Goal: Ask a question: Seek information or help from site administrators or community

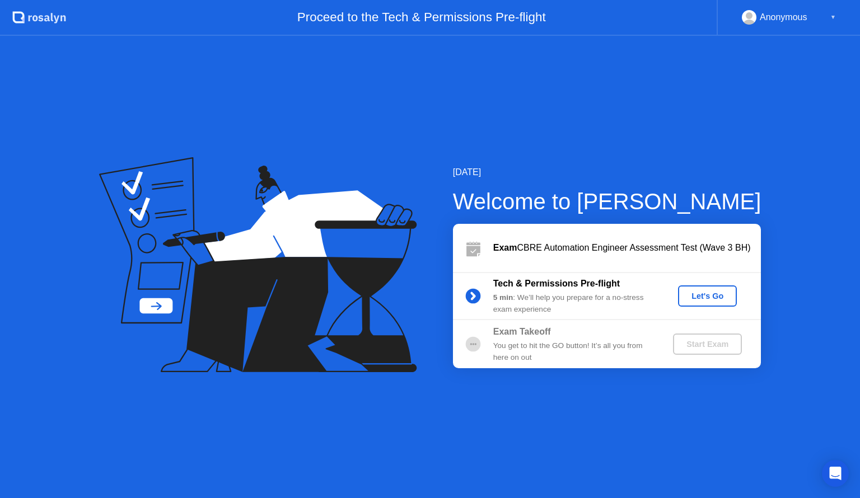
click at [712, 300] on div "Let's Go" at bounding box center [708, 296] width 50 height 9
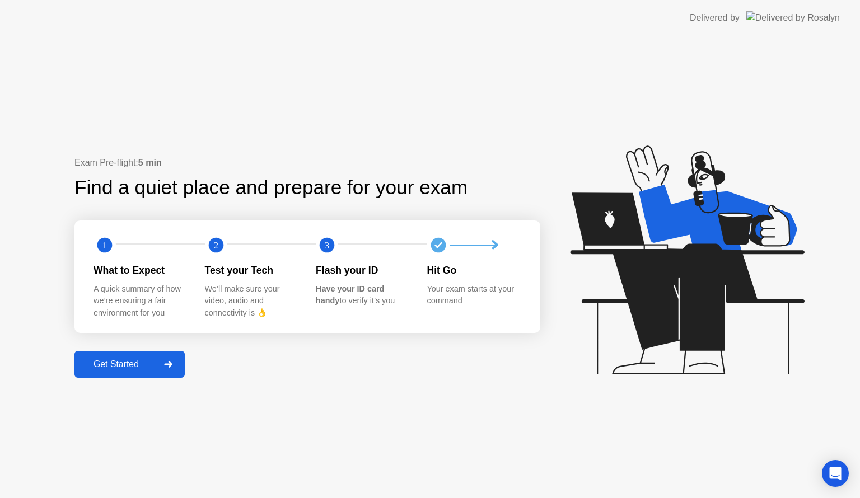
click at [130, 362] on div "Get Started" at bounding box center [116, 365] width 77 height 10
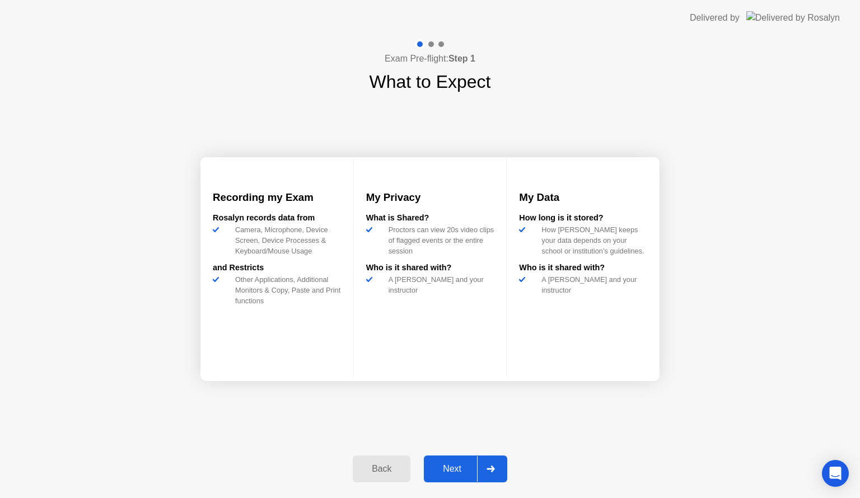
click at [459, 464] on div "Next" at bounding box center [452, 469] width 50 height 10
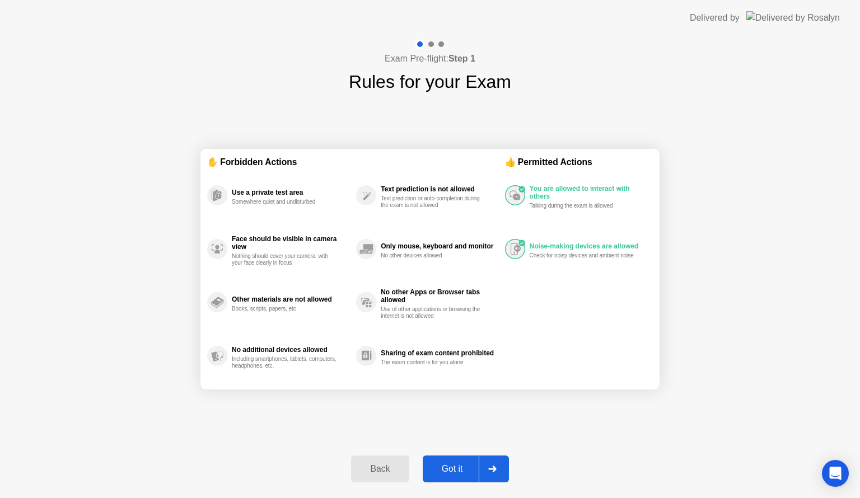
click at [495, 464] on div at bounding box center [492, 469] width 27 height 26
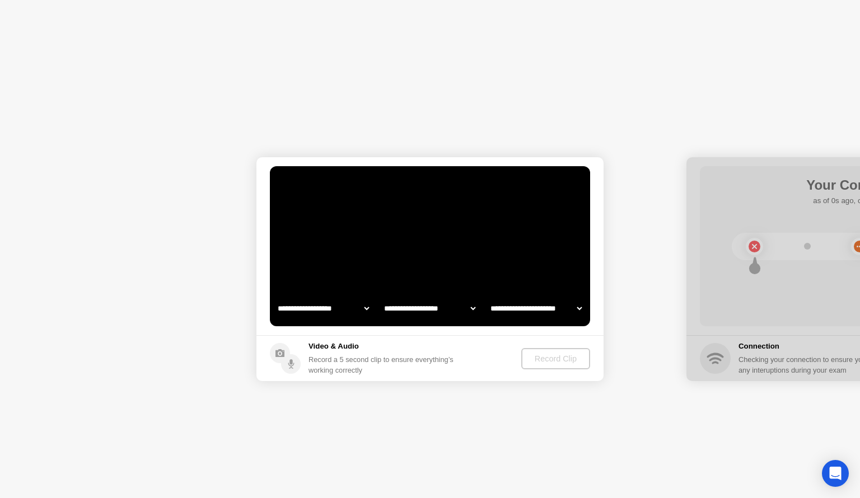
select select "**********"
select select "*******"
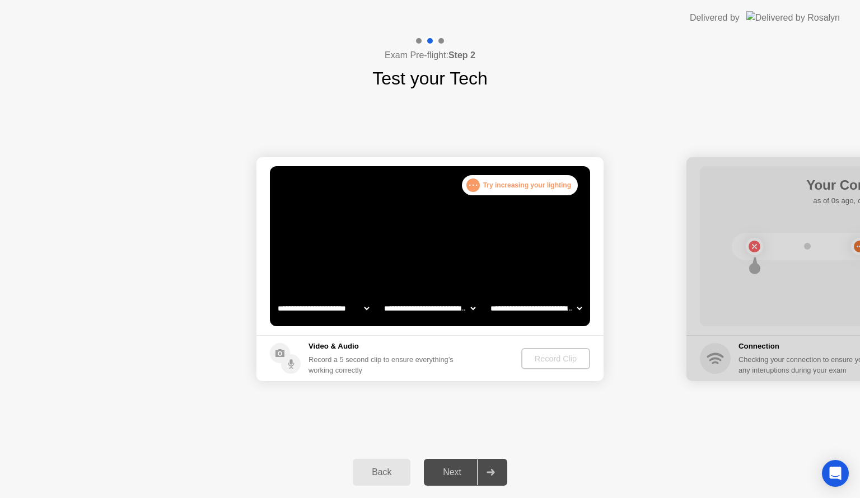
click at [459, 473] on div "Next" at bounding box center [452, 473] width 50 height 10
click at [365, 305] on select "**********" at bounding box center [324, 308] width 96 height 22
click at [276, 297] on select "**********" at bounding box center [324, 308] width 96 height 22
click at [475, 347] on footer "Video & Audio Record a 5 second clip to ensure everything’s working correctly R…" at bounding box center [429, 358] width 347 height 46
click at [446, 474] on div "Next" at bounding box center [452, 473] width 50 height 10
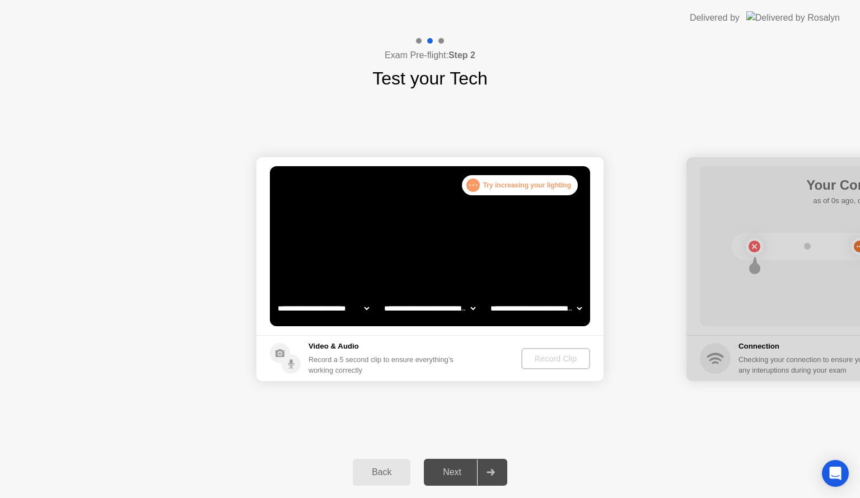
click at [376, 478] on div "Back" at bounding box center [381, 473] width 51 height 10
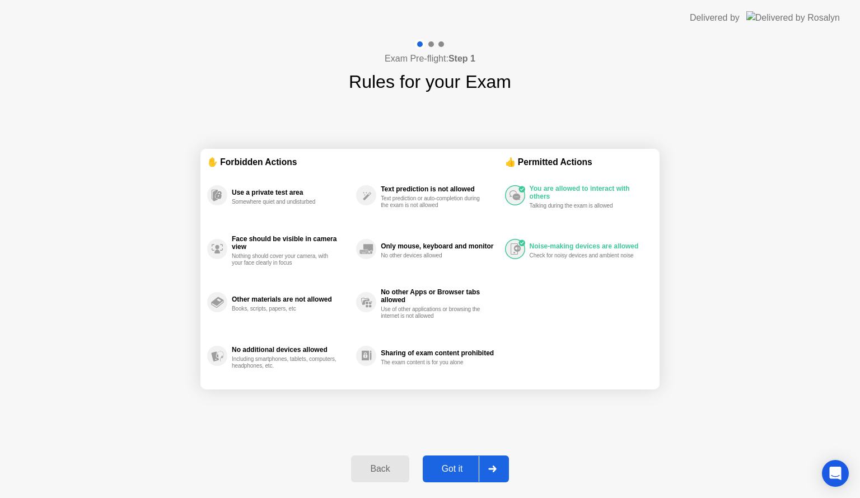
click at [461, 468] on div "Got it" at bounding box center [452, 469] width 53 height 10
select select "**********"
select select "*******"
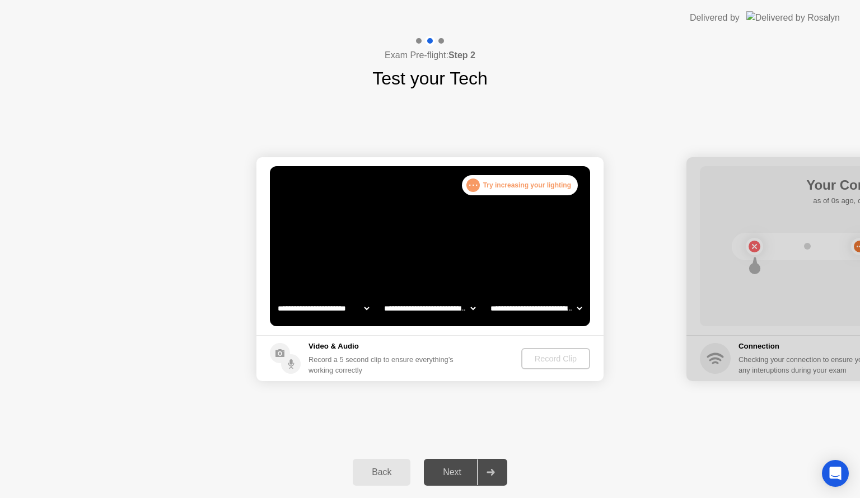
click at [514, 187] on div ". . . Try increasing your lighting" at bounding box center [520, 185] width 116 height 20
click at [475, 183] on div ". . ." at bounding box center [472, 185] width 13 height 13
click at [458, 352] on h5 "Video & Audio" at bounding box center [384, 346] width 150 height 11
click at [568, 363] on div "Record Clip" at bounding box center [556, 358] width 60 height 9
click at [493, 470] on icon at bounding box center [491, 472] width 8 height 7
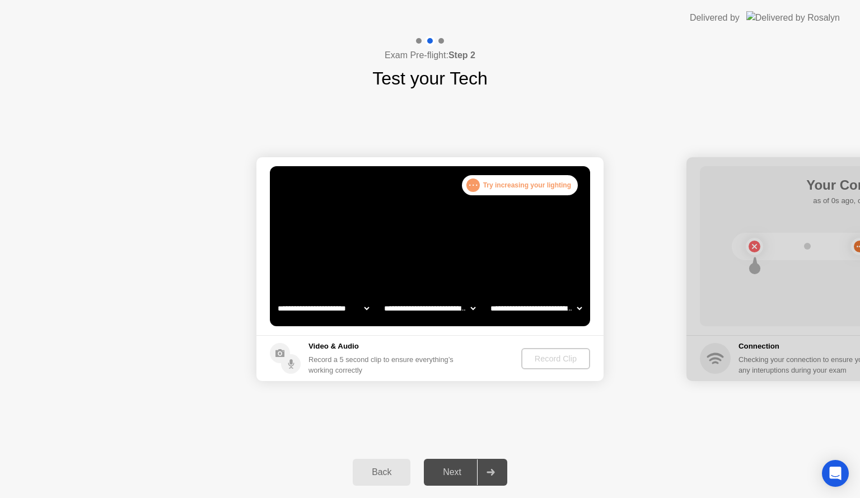
click at [493, 470] on icon at bounding box center [491, 472] width 8 height 7
drag, startPoint x: 809, startPoint y: 282, endPoint x: 443, endPoint y: 282, distance: 365.7
drag, startPoint x: 669, startPoint y: 291, endPoint x: 349, endPoint y: 272, distance: 319.8
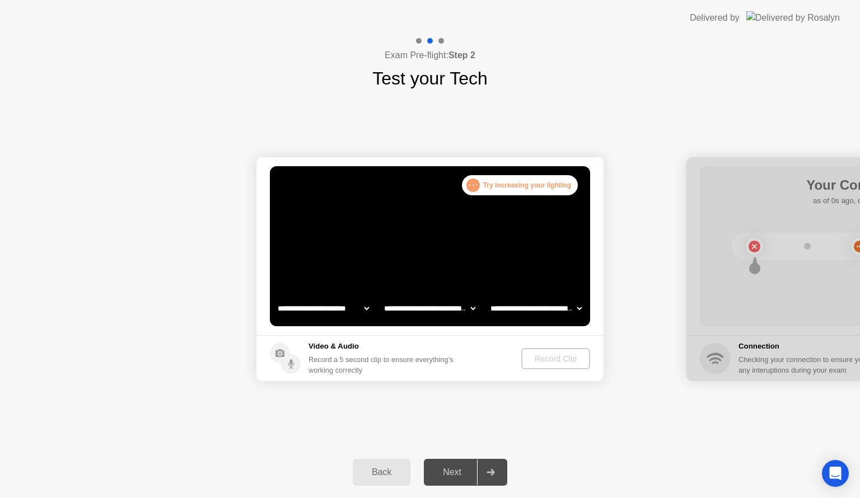
click at [483, 207] on video at bounding box center [430, 246] width 320 height 160
click at [469, 226] on video at bounding box center [430, 246] width 320 height 160
click at [456, 257] on video at bounding box center [430, 246] width 320 height 160
click at [456, 267] on video at bounding box center [430, 246] width 320 height 160
click at [459, 268] on video at bounding box center [430, 246] width 320 height 160
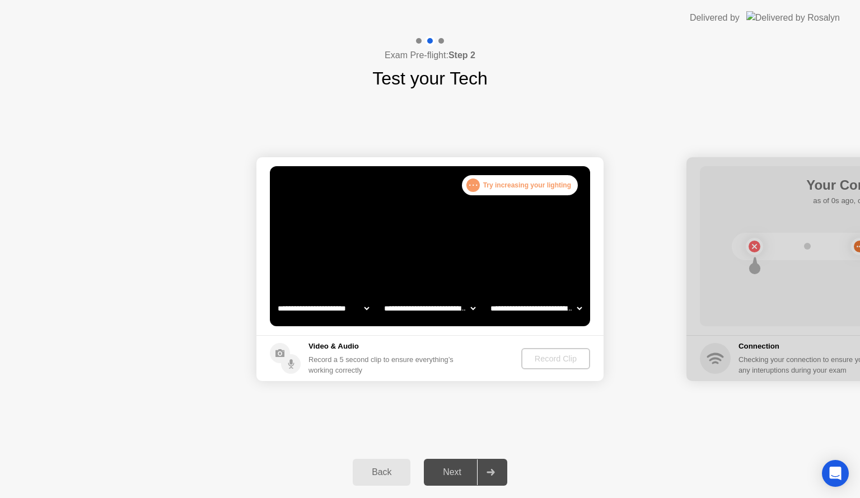
click at [459, 269] on video at bounding box center [430, 246] width 320 height 160
drag, startPoint x: 461, startPoint y: 274, endPoint x: 470, endPoint y: 270, distance: 10.3
click at [460, 274] on video at bounding box center [430, 246] width 320 height 160
click at [577, 305] on select "**********" at bounding box center [536, 308] width 96 height 22
click at [575, 305] on select "**********" at bounding box center [536, 308] width 96 height 22
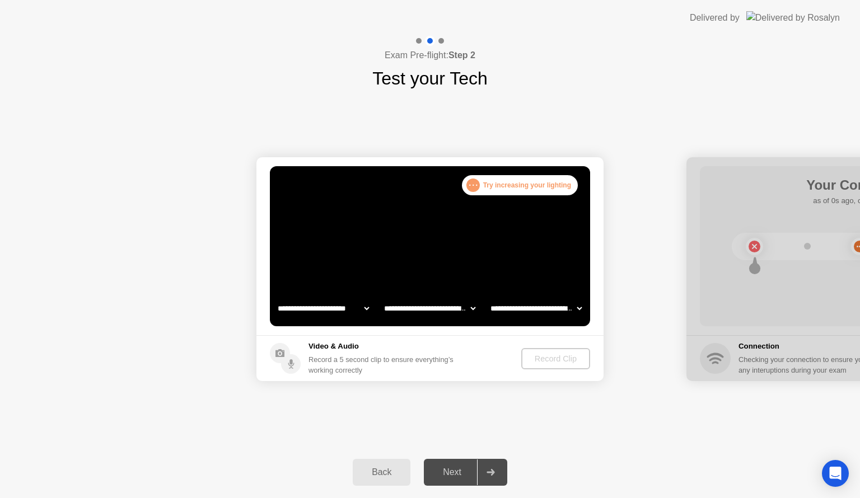
drag, startPoint x: 520, startPoint y: 230, endPoint x: 332, endPoint y: 226, distance: 187.6
click at [332, 226] on video at bounding box center [430, 246] width 320 height 160
click at [323, 346] on h5 "Video & Audio" at bounding box center [384, 346] width 150 height 11
click at [317, 361] on div "Record a 5 second clip to ensure everything’s working correctly" at bounding box center [384, 364] width 150 height 21
click at [732, 477] on div "Back Next" at bounding box center [430, 473] width 860 height 52
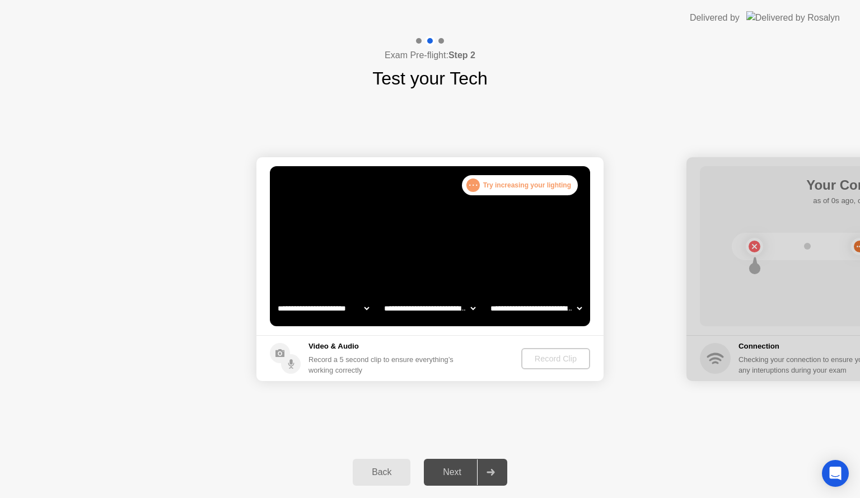
click at [365, 304] on select "**********" at bounding box center [324, 308] width 96 height 22
click at [365, 307] on select "**********" at bounding box center [324, 308] width 96 height 22
click at [371, 310] on div "**********" at bounding box center [429, 308] width 319 height 22
click at [366, 307] on select "**********" at bounding box center [324, 308] width 96 height 22
click at [276, 297] on select "**********" at bounding box center [324, 308] width 96 height 22
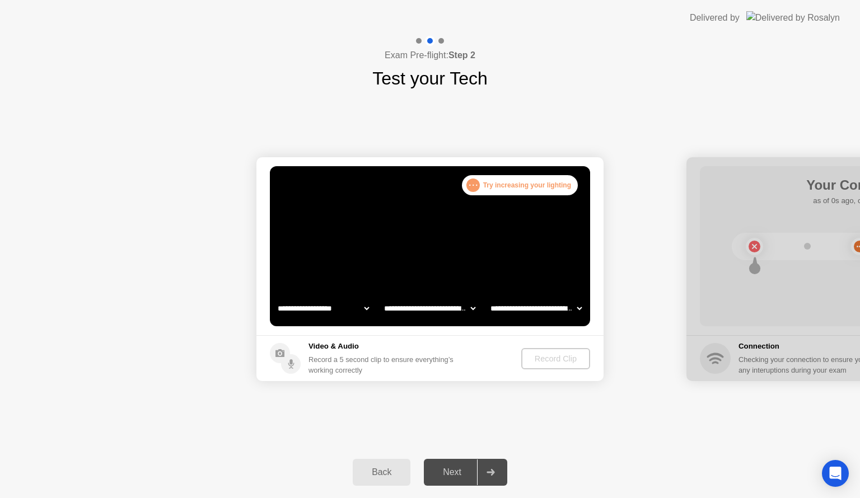
click at [368, 307] on select "**********" at bounding box center [324, 308] width 96 height 22
select select "**********"
click at [276, 297] on select "**********" at bounding box center [324, 308] width 96 height 22
click at [564, 358] on div "Record Clip" at bounding box center [556, 358] width 60 height 9
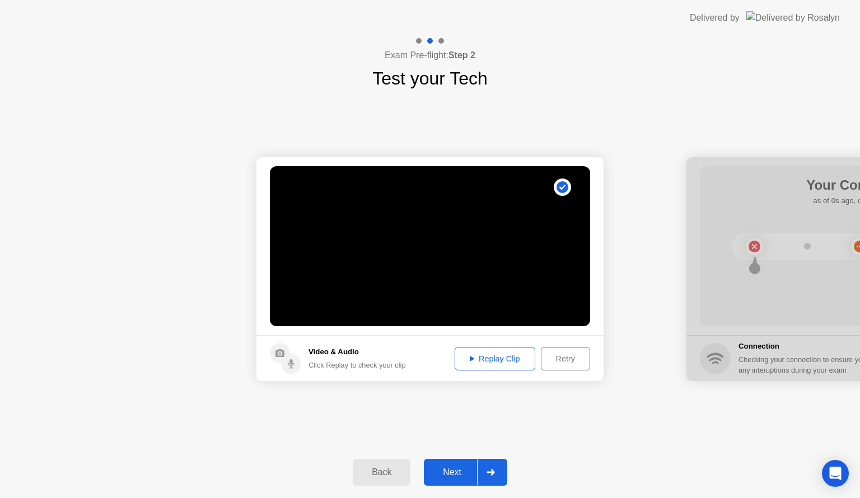
click at [491, 470] on icon at bounding box center [491, 472] width 8 height 7
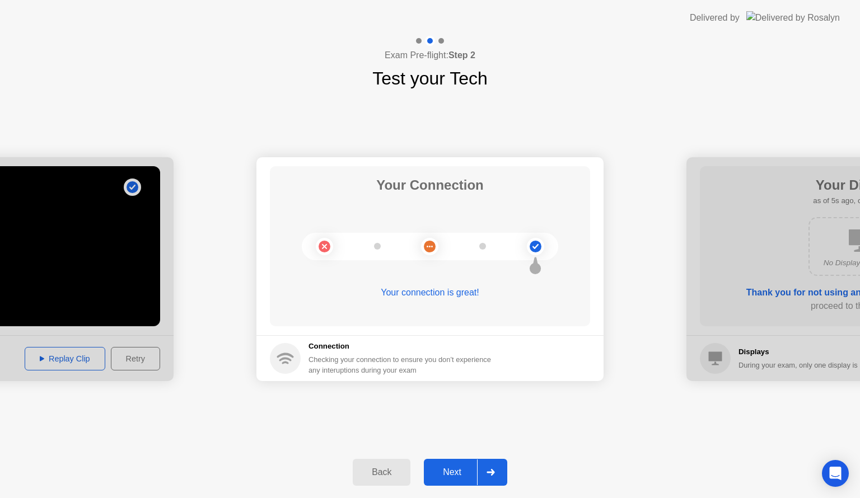
click at [490, 466] on div at bounding box center [490, 473] width 27 height 26
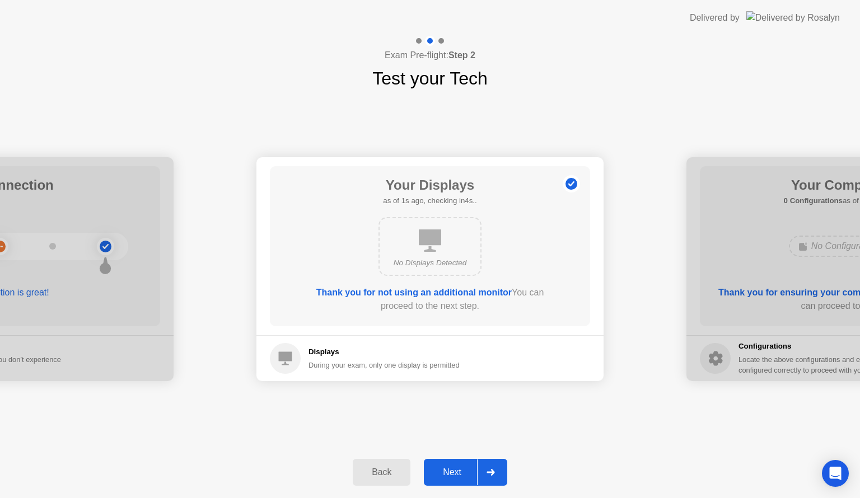
click at [491, 469] on icon at bounding box center [491, 472] width 8 height 7
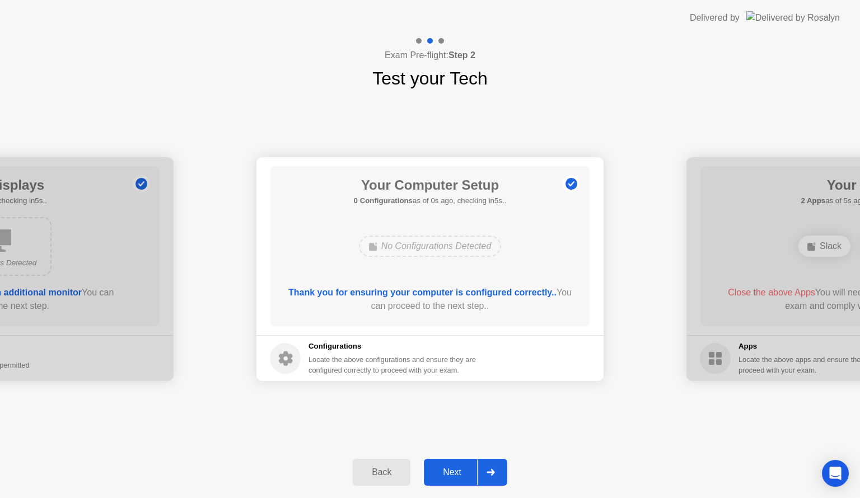
click at [94, 273] on div at bounding box center [-1, 269] width 347 height 224
drag, startPoint x: 134, startPoint y: 286, endPoint x: 275, endPoint y: 292, distance: 140.7
click at [367, 472] on div "Back" at bounding box center [381, 473] width 51 height 10
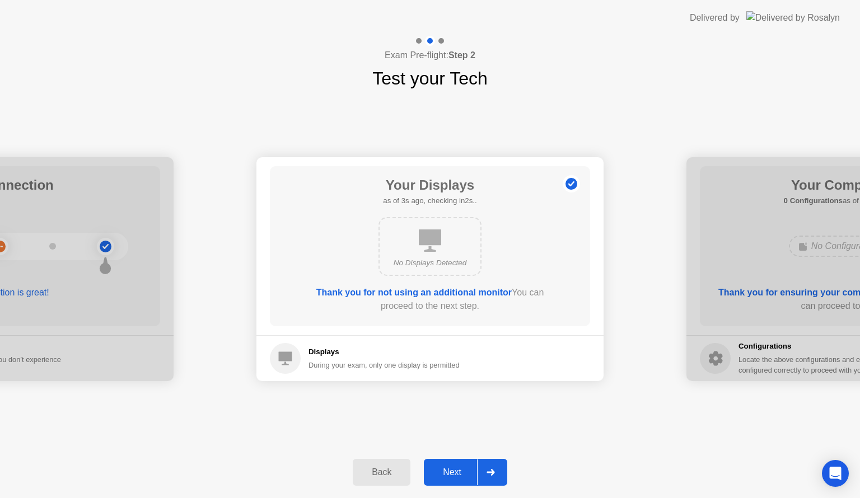
click at [488, 465] on div at bounding box center [490, 473] width 27 height 26
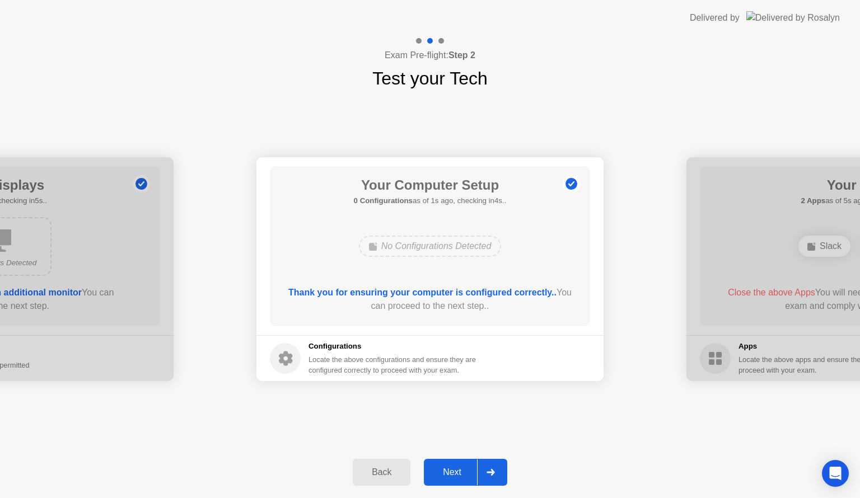
click at [488, 465] on div at bounding box center [490, 473] width 27 height 26
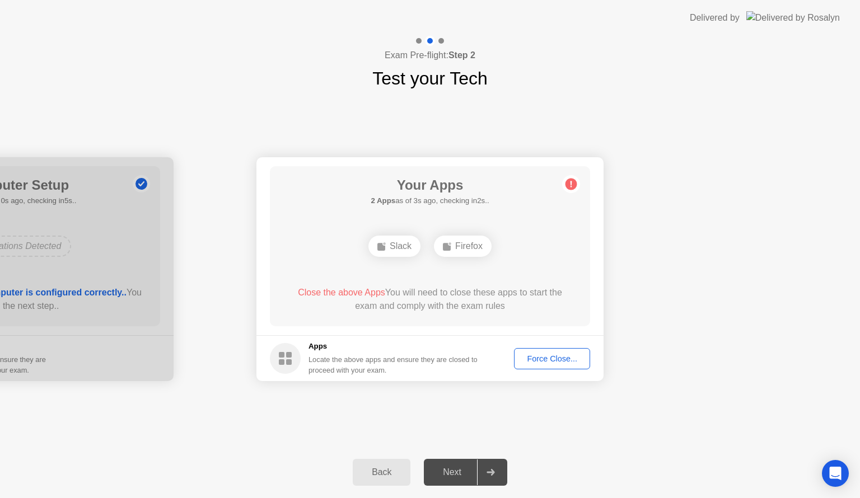
click at [402, 242] on div "Slack" at bounding box center [394, 246] width 52 height 21
click at [553, 358] on div "Force Close..." at bounding box center [552, 358] width 68 height 9
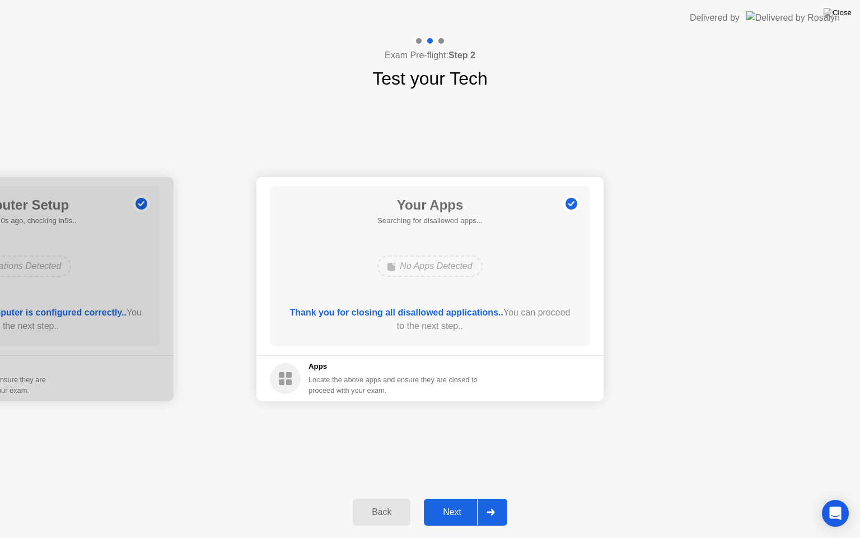
click at [488, 498] on icon at bounding box center [491, 511] width 8 height 7
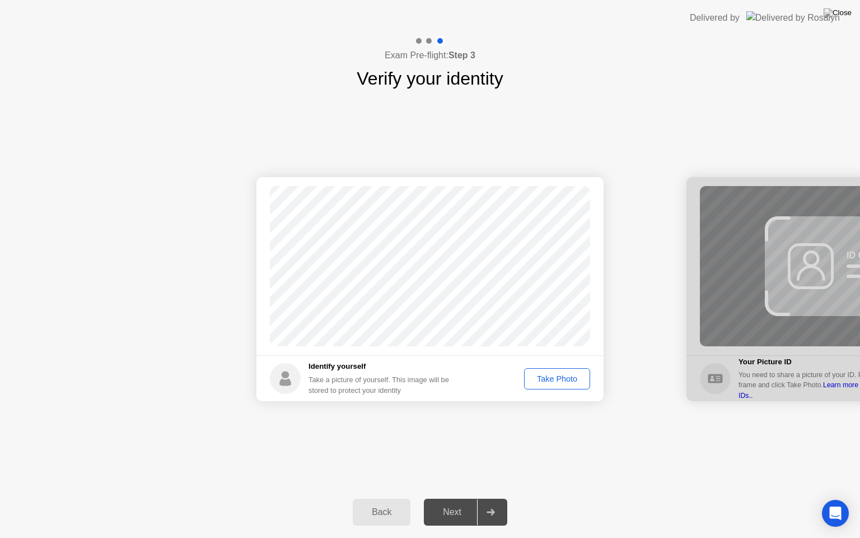
click at [449, 498] on div "Next" at bounding box center [452, 512] width 50 height 10
click at [547, 381] on div "Take Photo" at bounding box center [557, 378] width 58 height 9
click at [485, 498] on div at bounding box center [490, 512] width 27 height 26
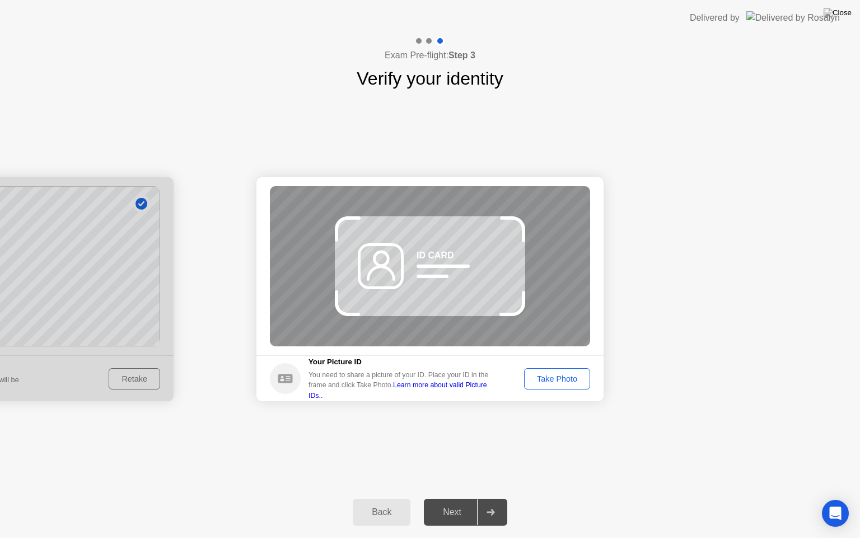
click at [551, 375] on div "Take Photo" at bounding box center [557, 378] width 58 height 9
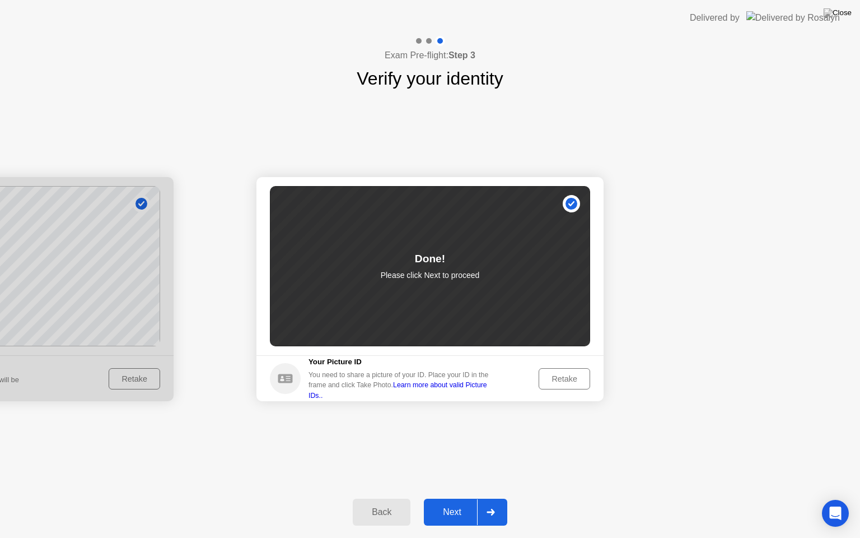
click at [497, 498] on div at bounding box center [490, 512] width 27 height 26
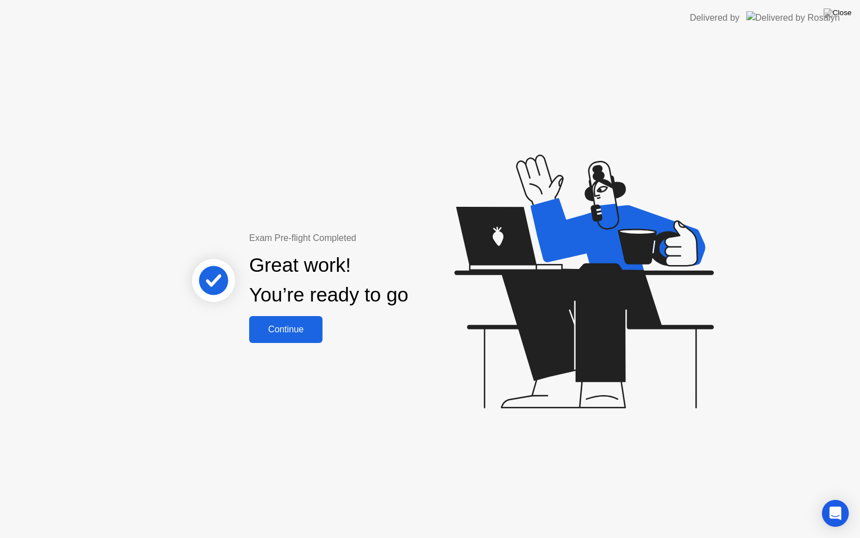
click at [318, 330] on div "Continue" at bounding box center [286, 329] width 67 height 10
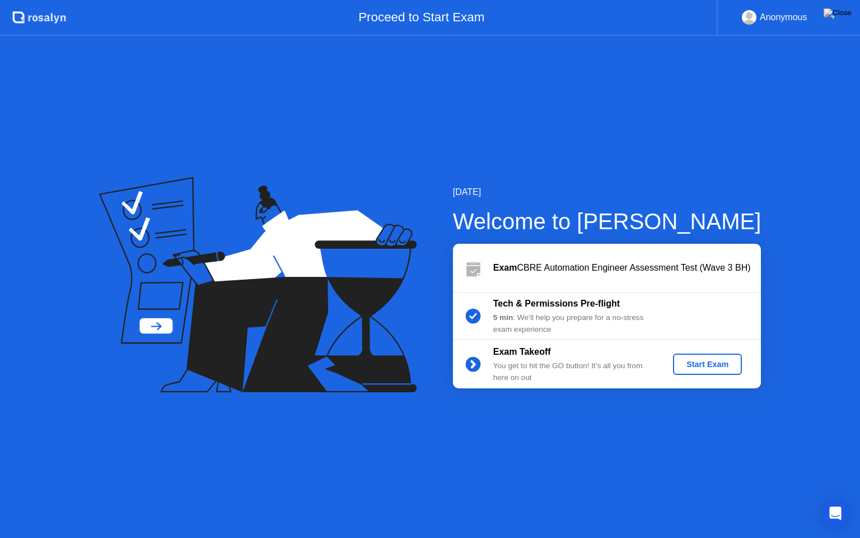
drag, startPoint x: 565, startPoint y: 338, endPoint x: 569, endPoint y: 357, distance: 19.4
click at [706, 367] on div "Start Exam" at bounding box center [708, 364] width 60 height 9
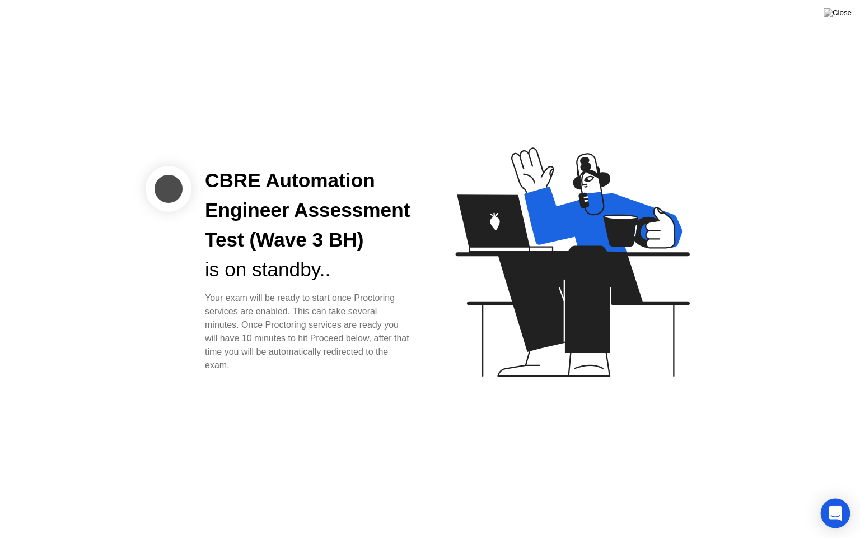
click at [835, 498] on icon "Open Intercom Messenger" at bounding box center [835, 513] width 13 height 15
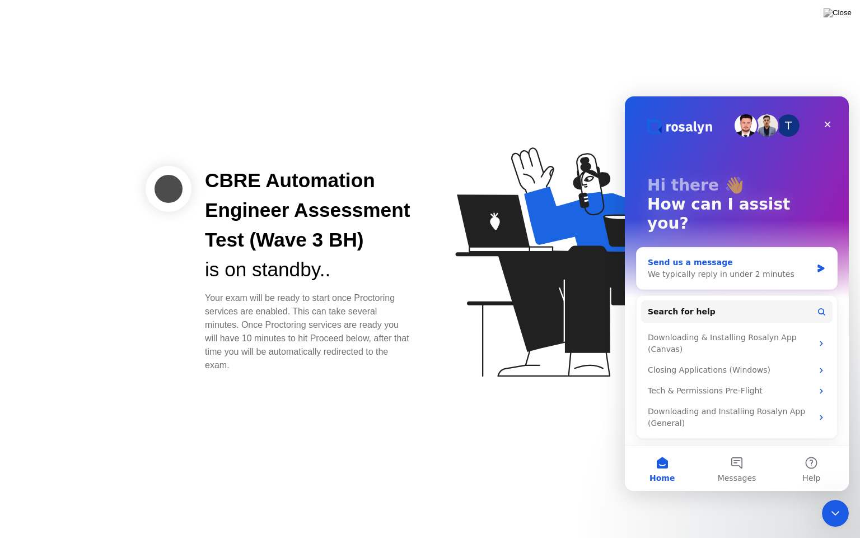
click at [738, 268] on div "We typically reply in under 2 minutes" at bounding box center [730, 274] width 164 height 12
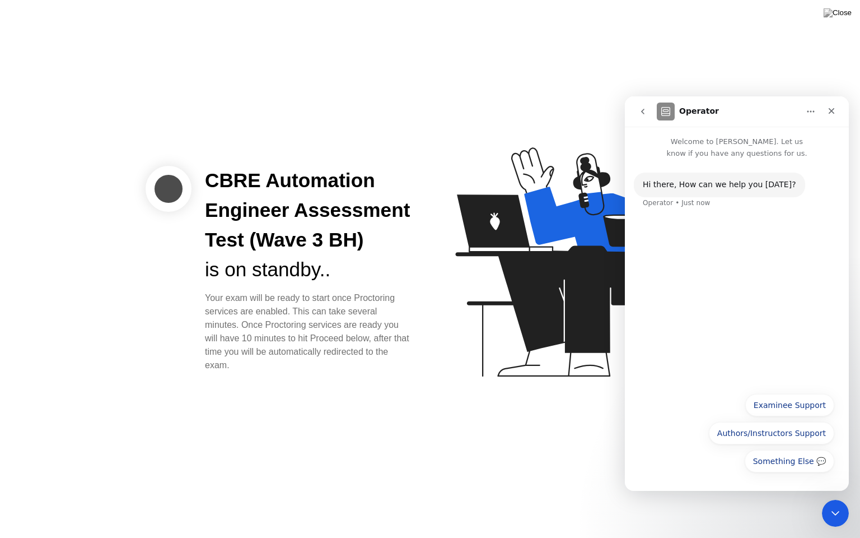
click at [752, 231] on div "Hi ​there, How can we help you [DATE]? Operator • Just now" at bounding box center [737, 272] width 224 height 227
click at [767, 221] on div "Hi ​there, How can we help you [DATE]? Operator • Just now" at bounding box center [737, 196] width 206 height 49
drag, startPoint x: 752, startPoint y: 166, endPoint x: 753, endPoint y: 156, distance: 10.1
click at [752, 165] on div "Hi ​there, How can we help you [DATE]? Operator • Just now" at bounding box center [737, 190] width 224 height 63
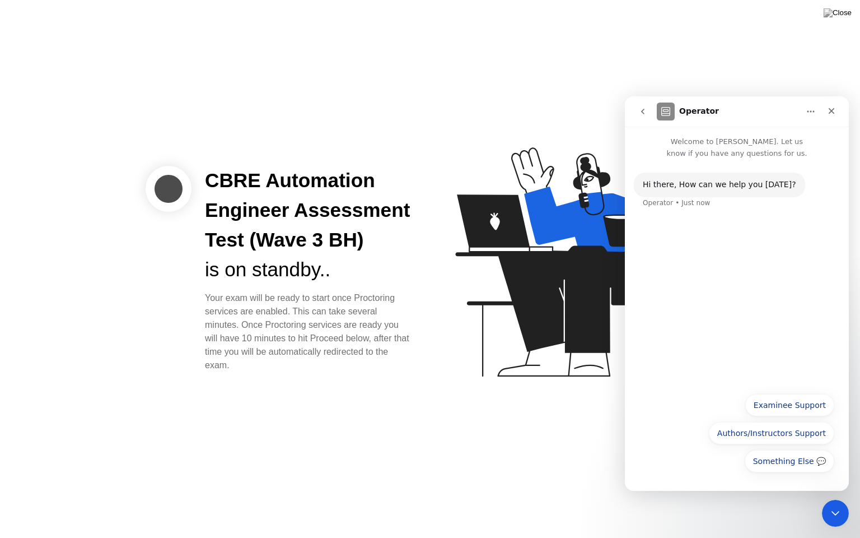
click at [753, 152] on p "Welcome to [PERSON_NAME]. Let us know if you have any questions for us." at bounding box center [737, 143] width 224 height 32
drag, startPoint x: 724, startPoint y: 430, endPoint x: 686, endPoint y: 444, distance: 40.0
click at [689, 444] on div "Something Else 💬 Examinee Support Authors/Instructors Support Something Else 💬" at bounding box center [737, 436] width 195 height 84
drag, startPoint x: 683, startPoint y: 372, endPoint x: 686, endPoint y: 365, distance: 7.3
click at [683, 372] on div "Hi ​there, How can we help you [DATE]? Operator • Just now" at bounding box center [737, 272] width 224 height 227
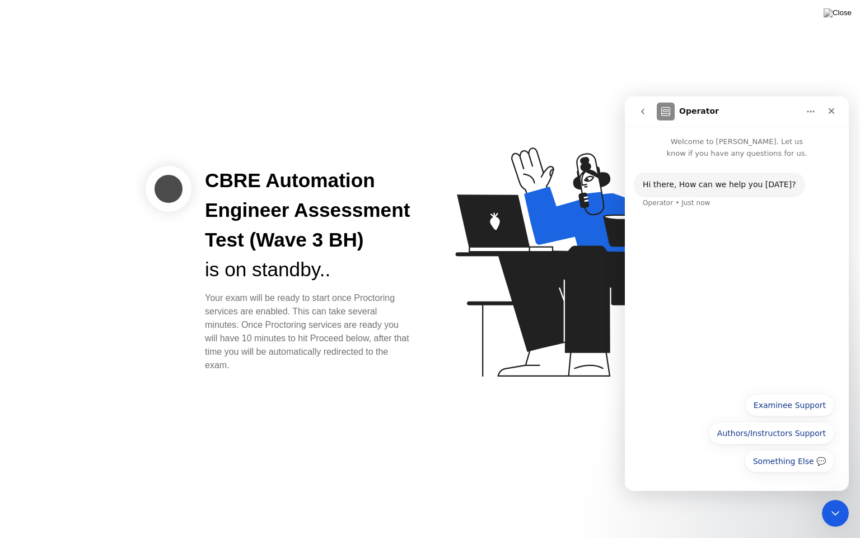
click at [700, 335] on div "Hi ​there, How can we help you [DATE]? Operator • Just now" at bounding box center [737, 272] width 224 height 227
click at [689, 309] on div "Hi ​there, How can we help you [DATE]? Operator • Just now" at bounding box center [737, 272] width 224 height 227
click at [799, 180] on div "Hi ​there, How can we help you [DATE]? Operator • Just now" at bounding box center [737, 196] width 206 height 49
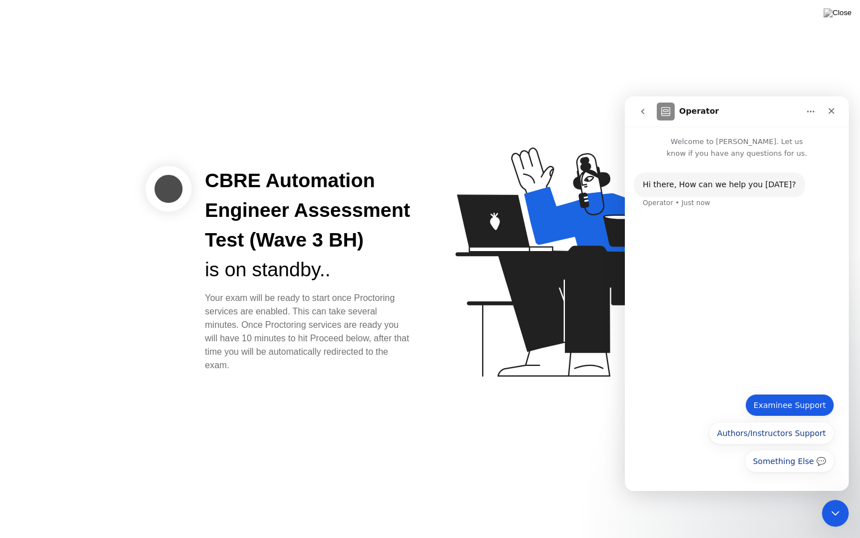
click at [786, 410] on button "Examinee Support" at bounding box center [789, 405] width 89 height 22
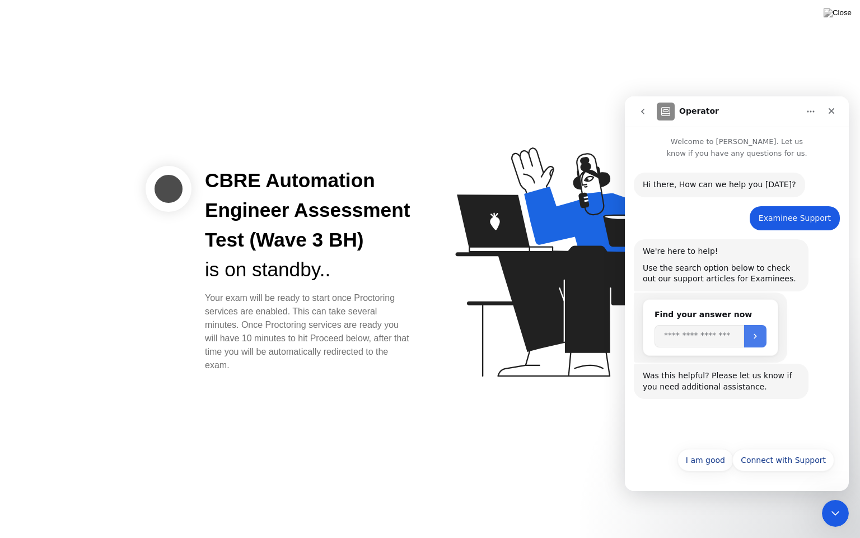
click at [760, 337] on icon "Submit" at bounding box center [755, 336] width 9 height 9
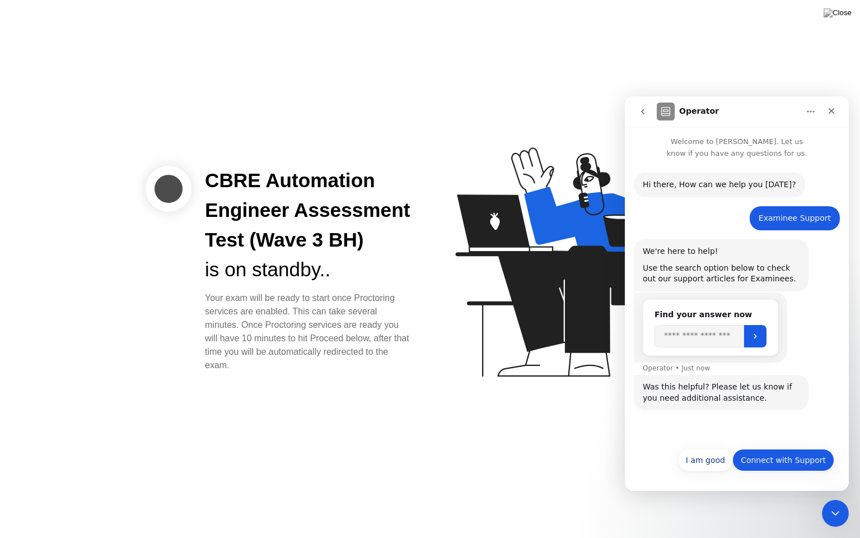
click at [785, 462] on button "Connect with Support" at bounding box center [783, 460] width 102 height 22
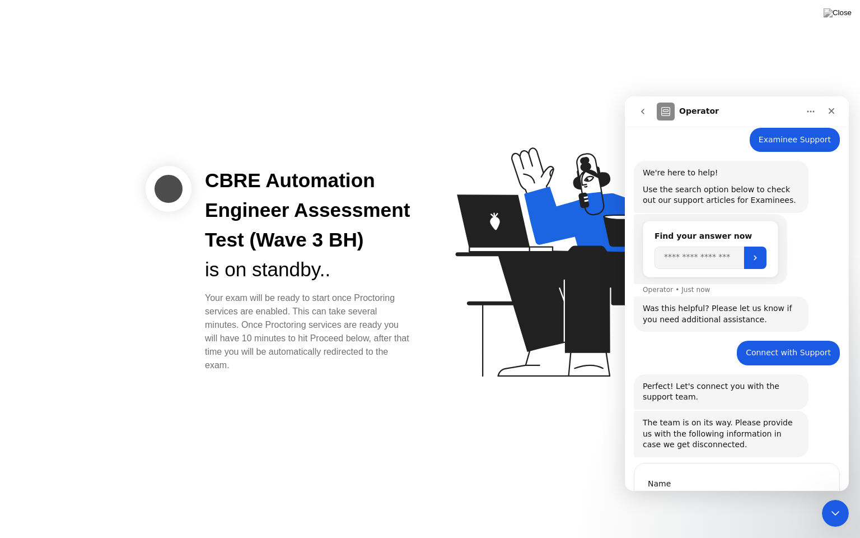
scroll to position [145, 0]
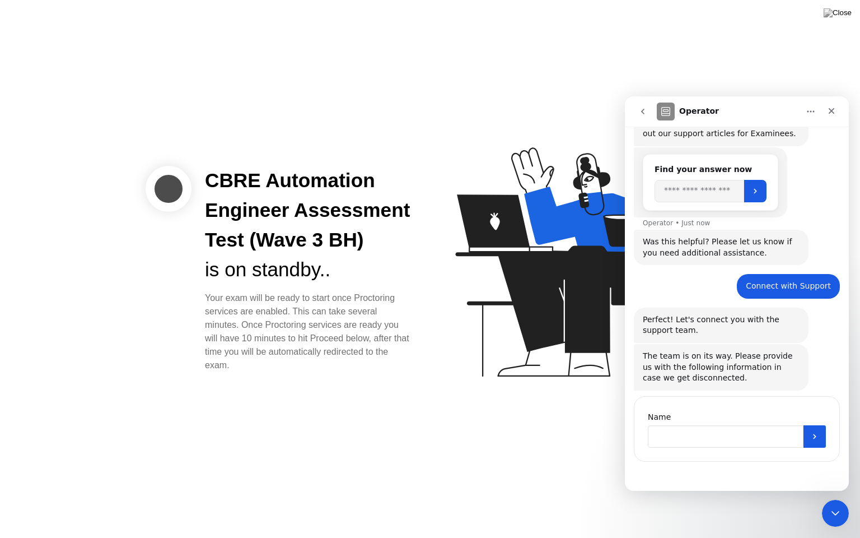
click at [748, 436] on input "Name" at bounding box center [726, 436] width 156 height 22
type input "***"
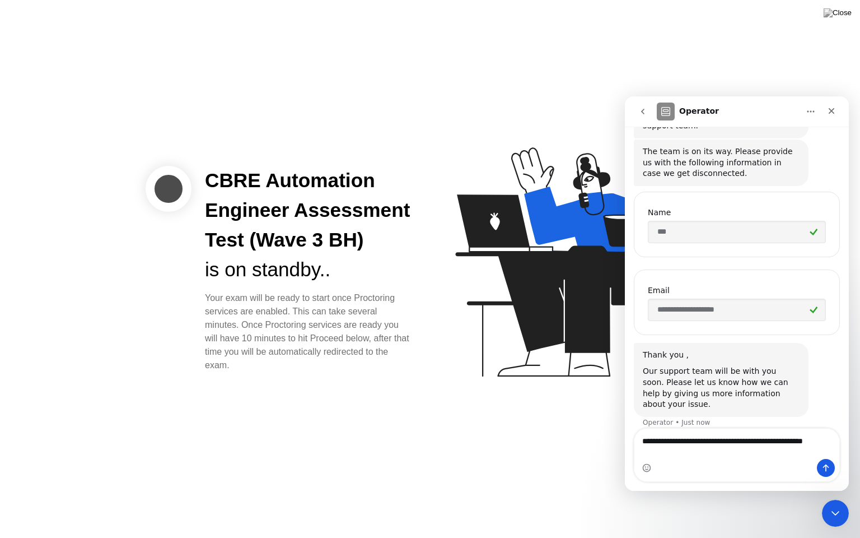
scroll to position [361, 0]
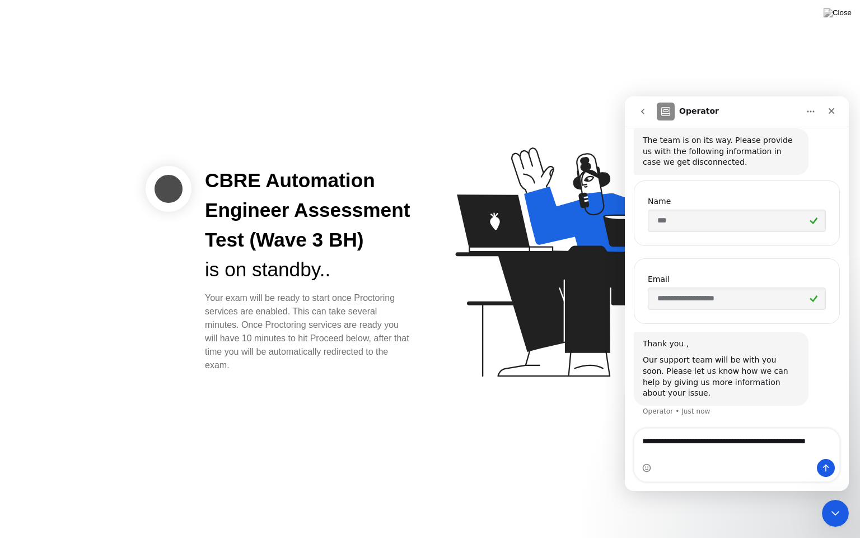
type textarea "**********"
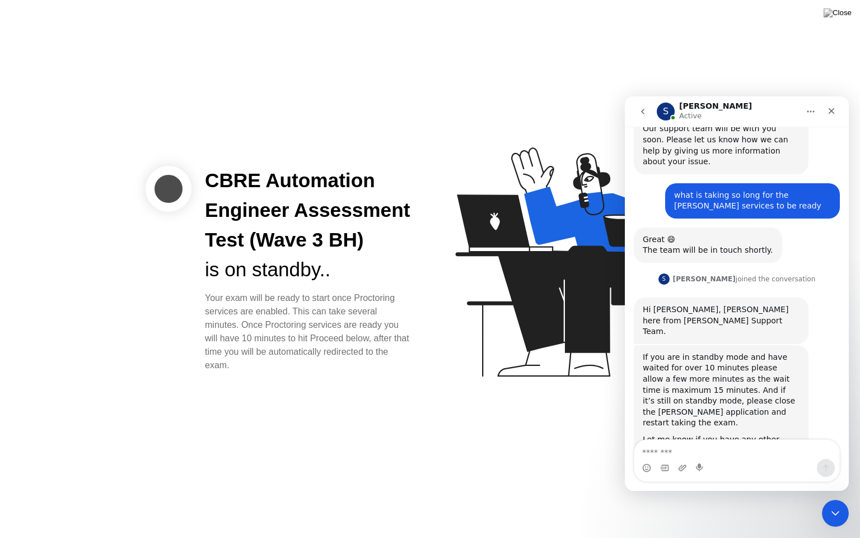
scroll to position [616, 0]
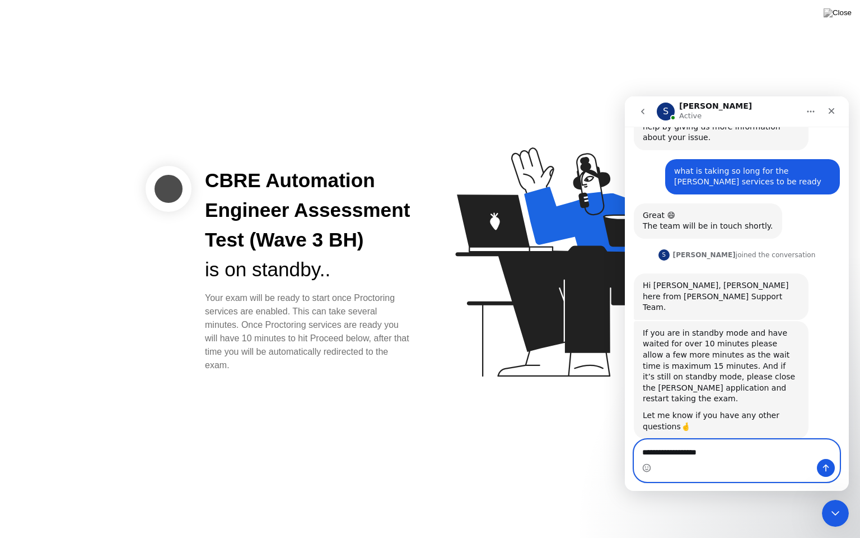
click at [766, 451] on textarea "**********" at bounding box center [736, 449] width 205 height 19
type textarea "**********"
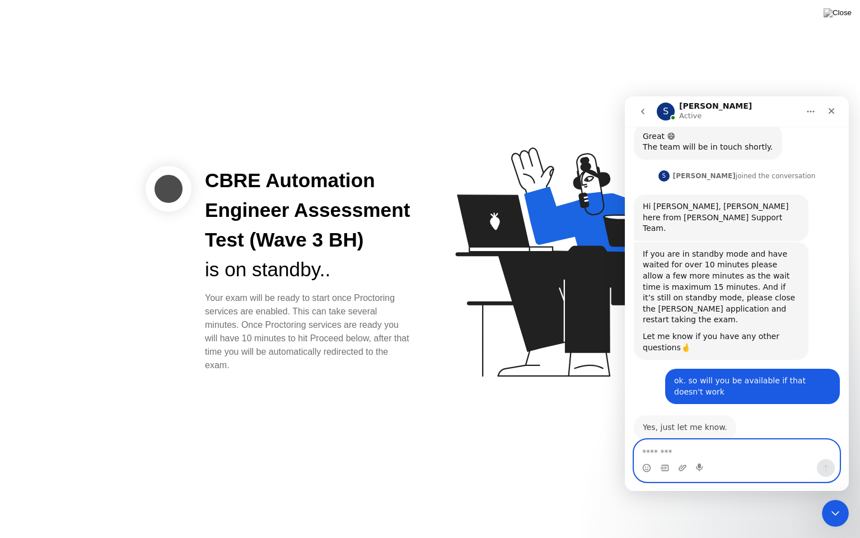
scroll to position [694, 0]
type textarea "*******"
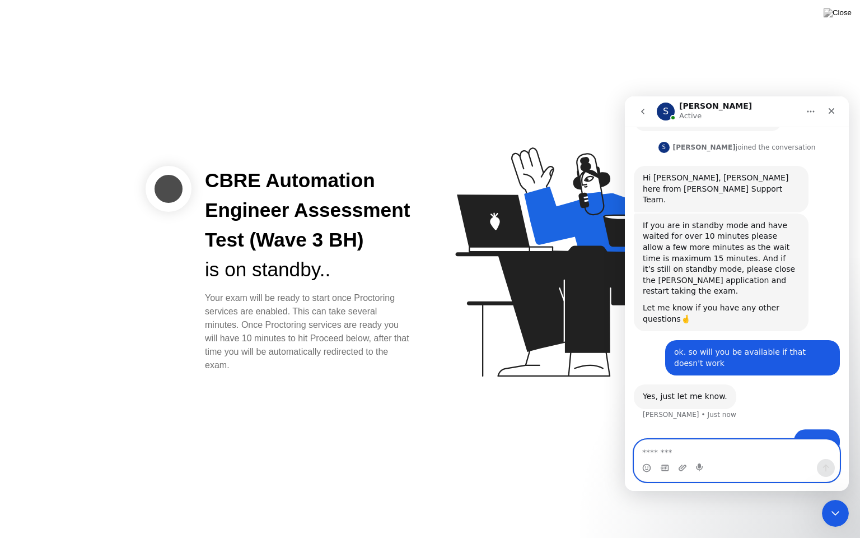
scroll to position [727, 0]
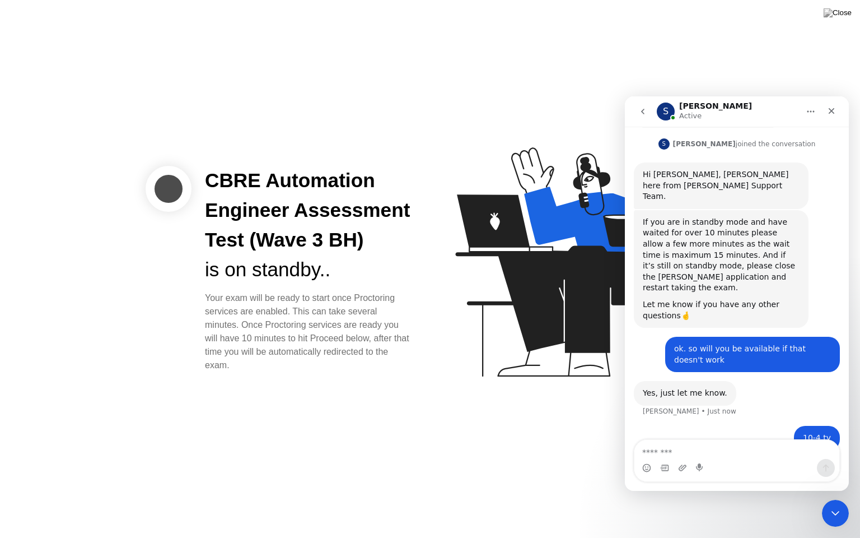
click at [638, 111] on icon "go back" at bounding box center [642, 111] width 9 height 9
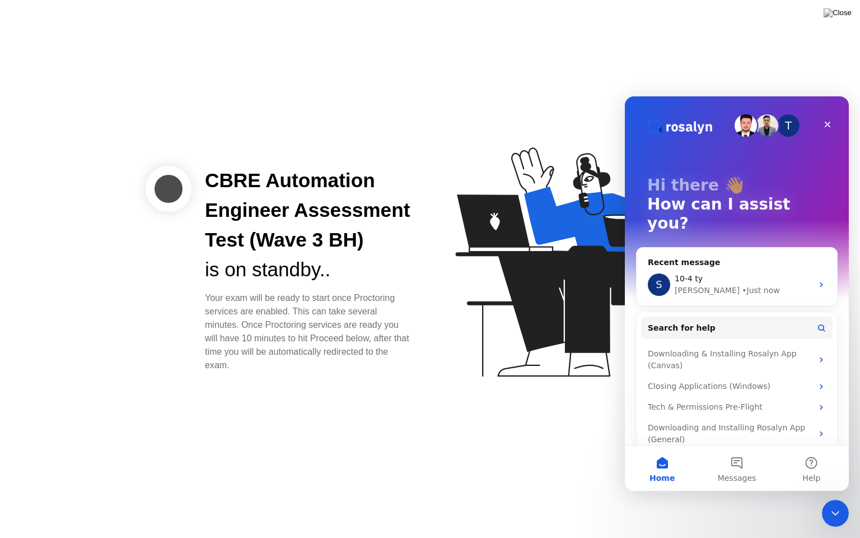
scroll to position [0, 0]
click at [829, 123] on icon "Close" at bounding box center [828, 125] width 6 height 6
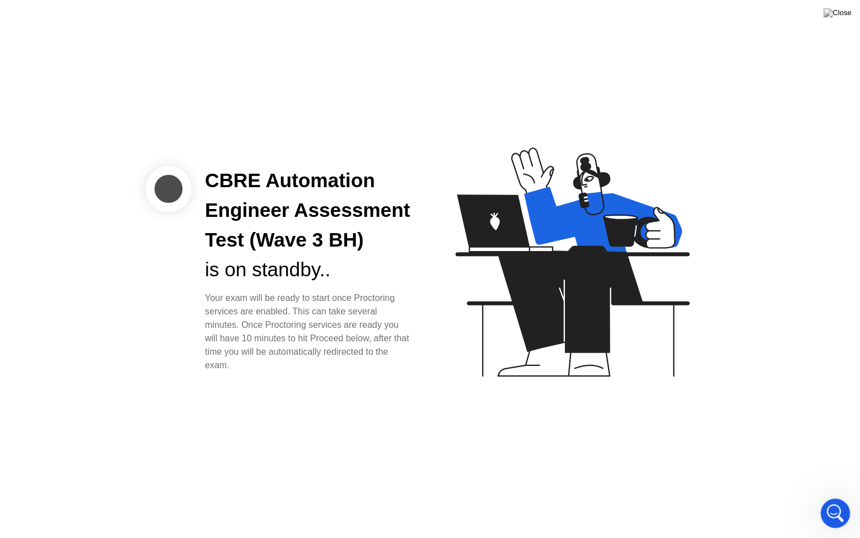
click at [835, 498] on icon "Open Intercom Messenger" at bounding box center [834, 511] width 18 height 18
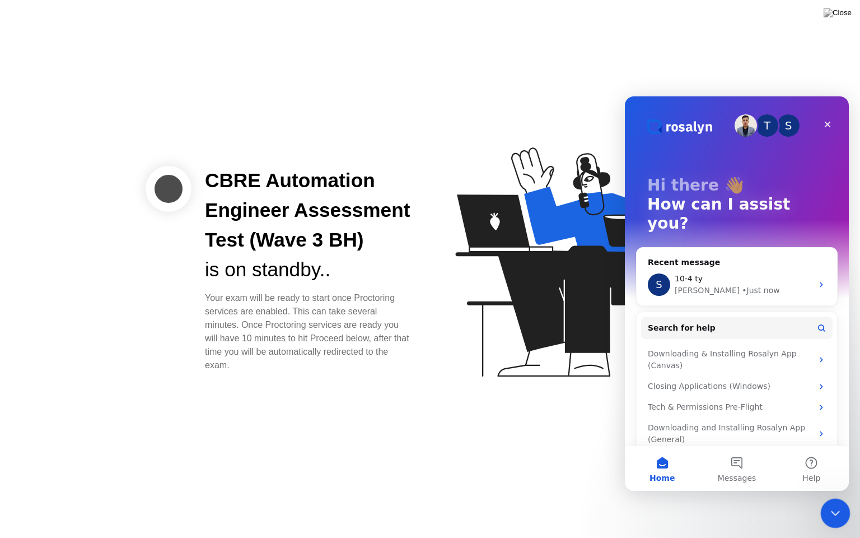
click at [837, 498] on icon "Close Intercom Messenger" at bounding box center [833, 511] width 13 height 13
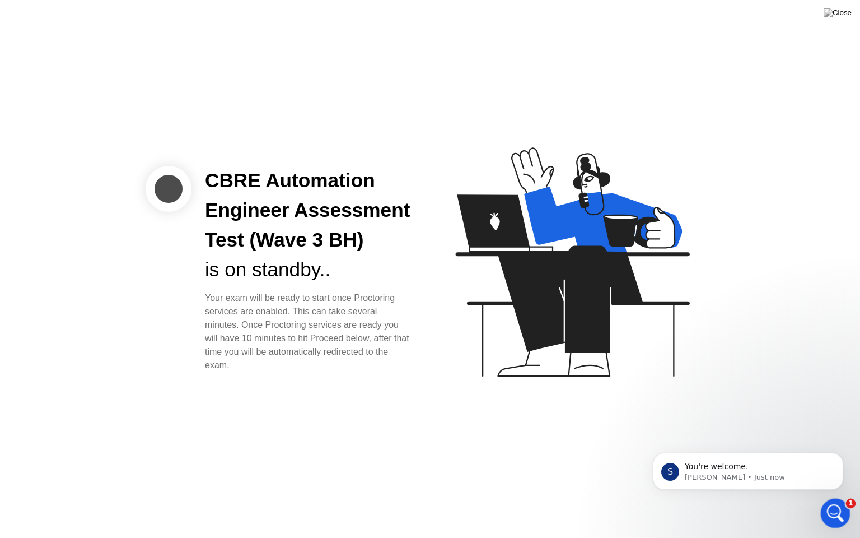
click at [835, 498] on icon "Open Intercom Messenger" at bounding box center [834, 511] width 18 height 18
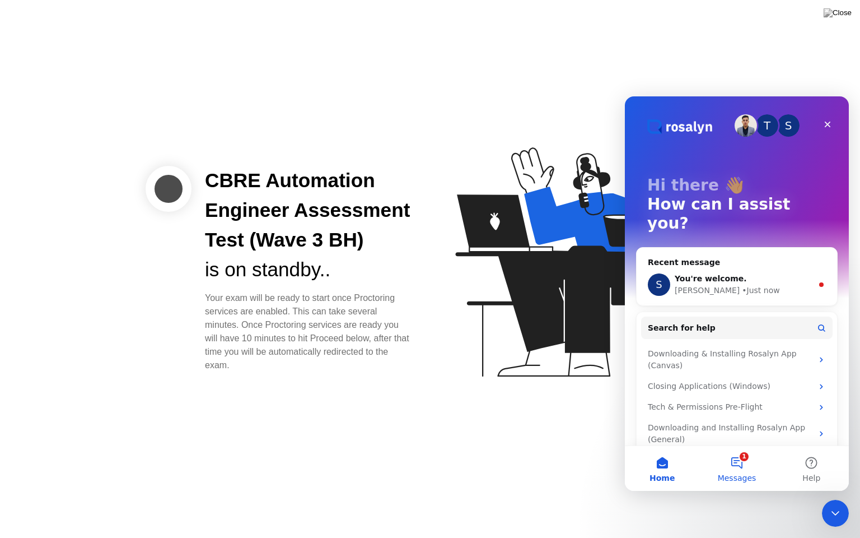
click at [741, 460] on button "1 Messages" at bounding box center [736, 468] width 74 height 45
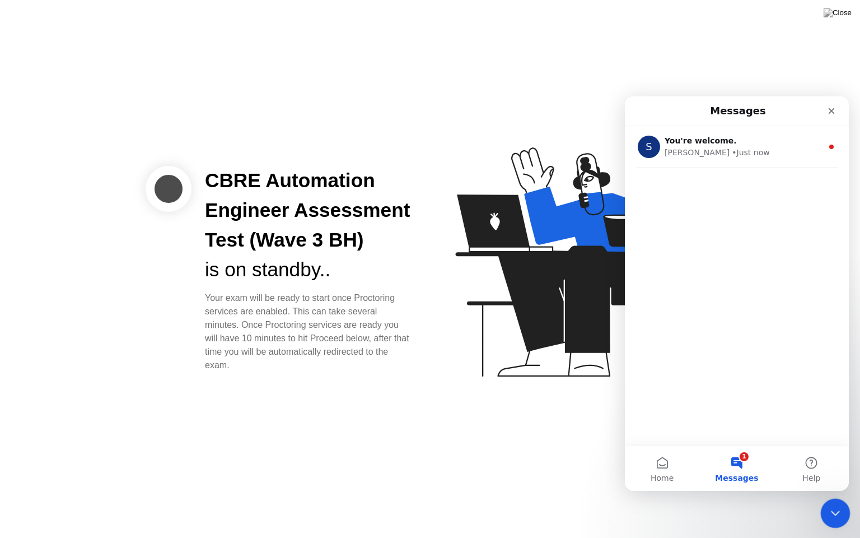
click at [835, 498] on icon "Close Intercom Messenger" at bounding box center [833, 511] width 13 height 13
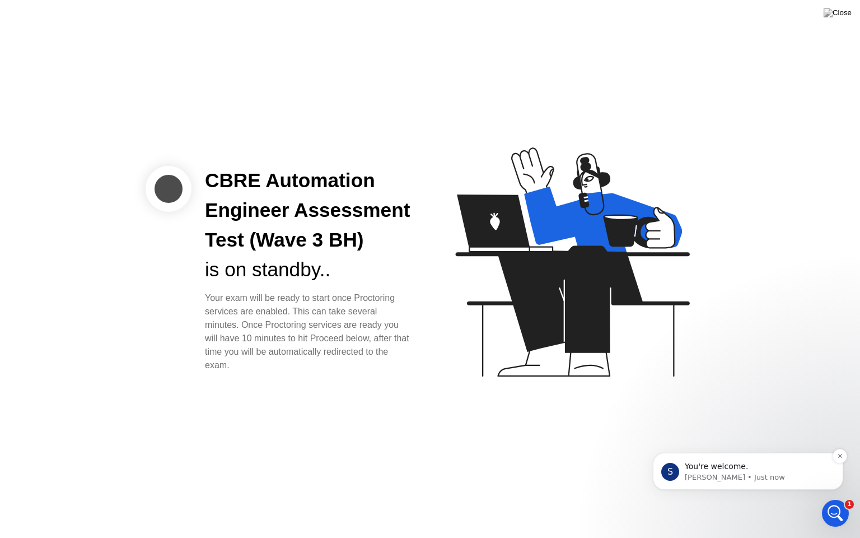
click at [757, 471] on p "You're welcome." at bounding box center [757, 466] width 144 height 11
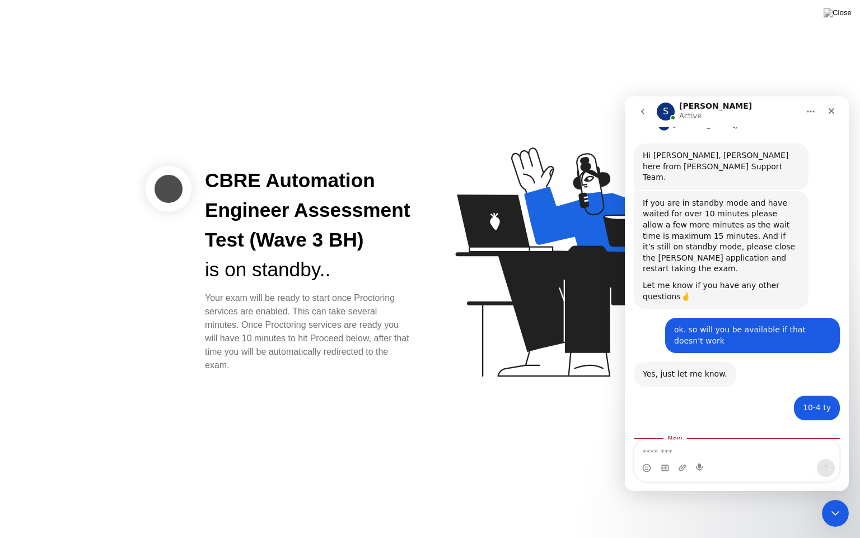
scroll to position [768, 0]
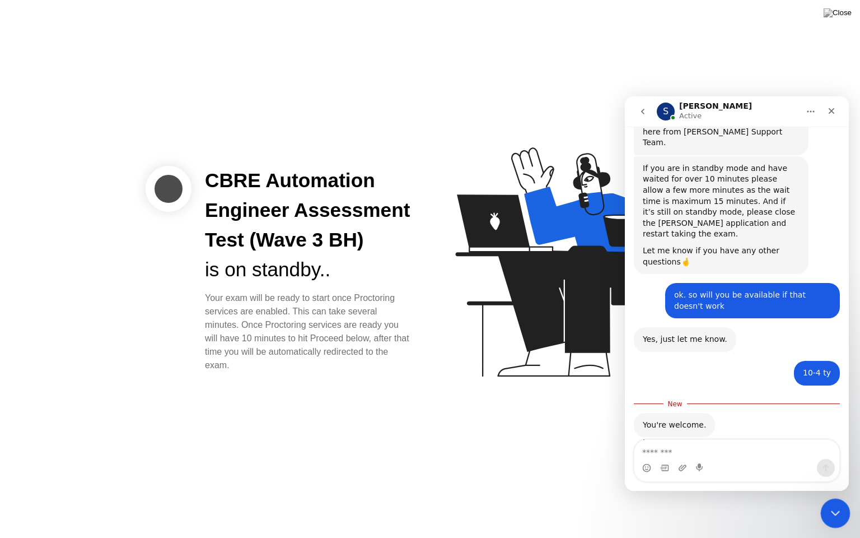
click at [838, 498] on icon "Close Intercom Messenger" at bounding box center [833, 511] width 13 height 13
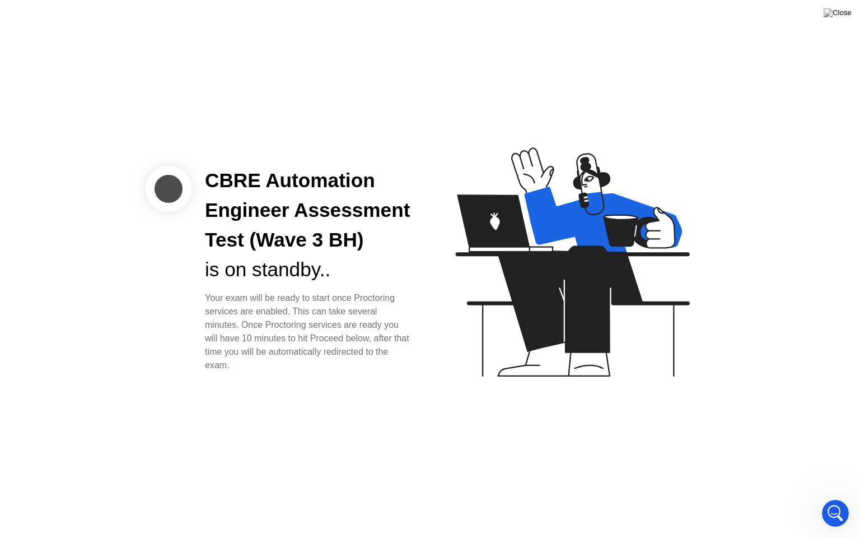
drag, startPoint x: 378, startPoint y: 534, endPoint x: 680, endPoint y: 190, distance: 457.1
click at [668, 491] on div "CBRE Automation Engineer Assessment Test (Wave 3 BH) is on standby.. Your exam …" at bounding box center [430, 269] width 860 height 538
drag, startPoint x: 197, startPoint y: 295, endPoint x: 345, endPoint y: 408, distance: 186.3
click at [345, 408] on div "CBRE Automation Engineer Assessment Test (Wave 3 BH) is on standby.. Your exam …" at bounding box center [430, 269] width 860 height 538
drag, startPoint x: 200, startPoint y: 177, endPoint x: 357, endPoint y: 382, distance: 258.5
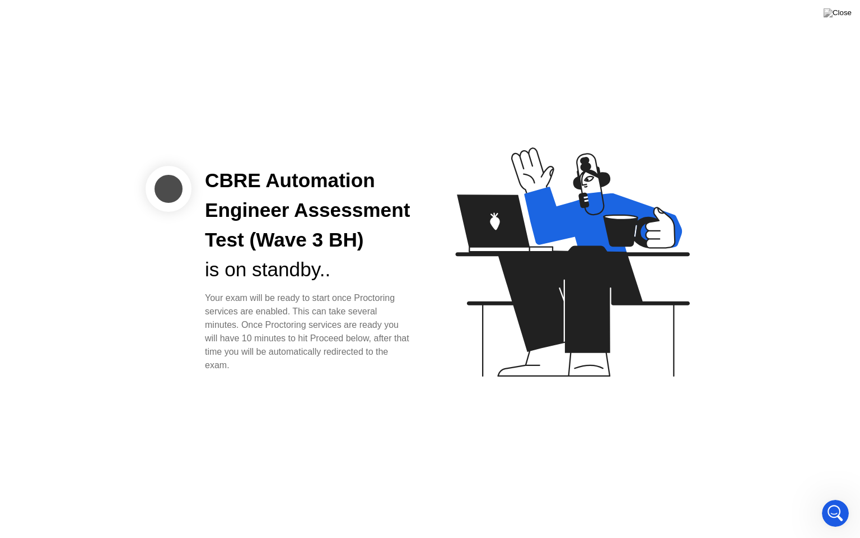
click at [357, 382] on div "CBRE Automation Engineer Assessment Test (Wave 3 BH) is on standby.. Your exam …" at bounding box center [430, 269] width 860 height 538
click at [844, 15] on img at bounding box center [838, 12] width 28 height 9
click at [459, 498] on div at bounding box center [430, 538] width 860 height 0
click at [591, 498] on div at bounding box center [430, 538] width 860 height 0
